Goal: Task Accomplishment & Management: Use online tool/utility

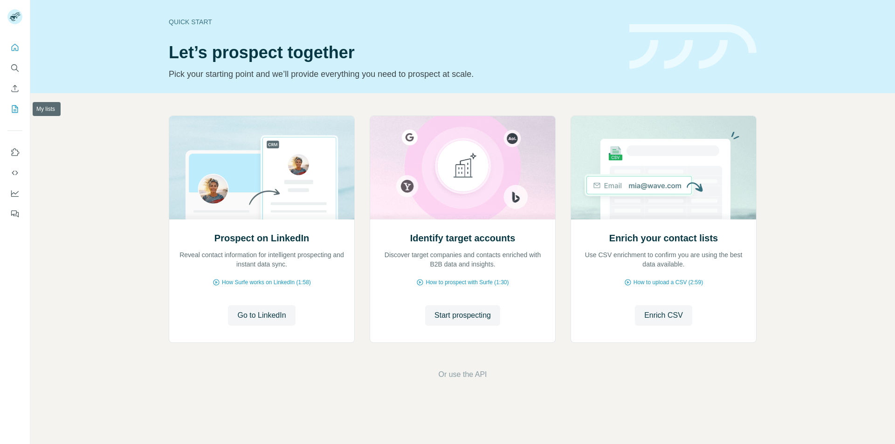
click at [11, 115] on button "My lists" at bounding box center [14, 109] width 15 height 17
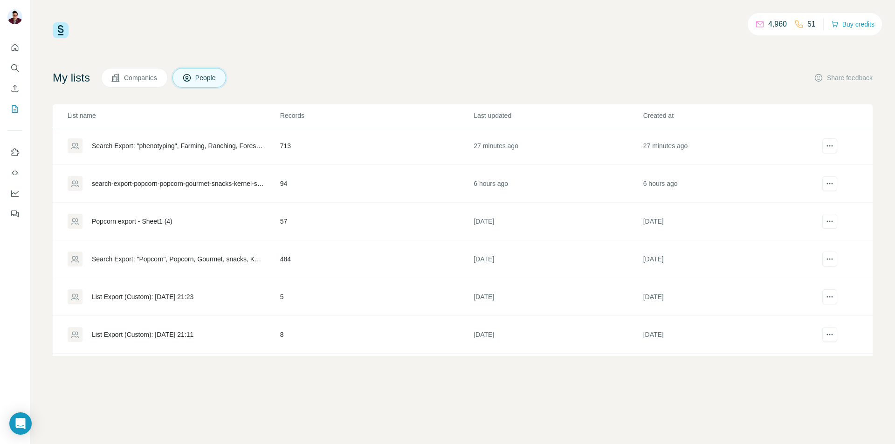
click at [323, 147] on td "713" at bounding box center [376, 146] width 193 height 38
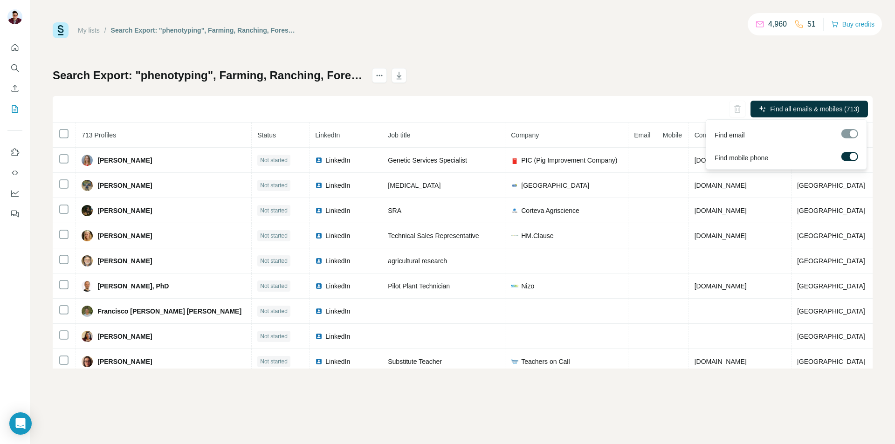
click at [847, 155] on label at bounding box center [849, 156] width 17 height 9
click at [843, 109] on span "Find all emails (713)" at bounding box center [830, 108] width 59 height 9
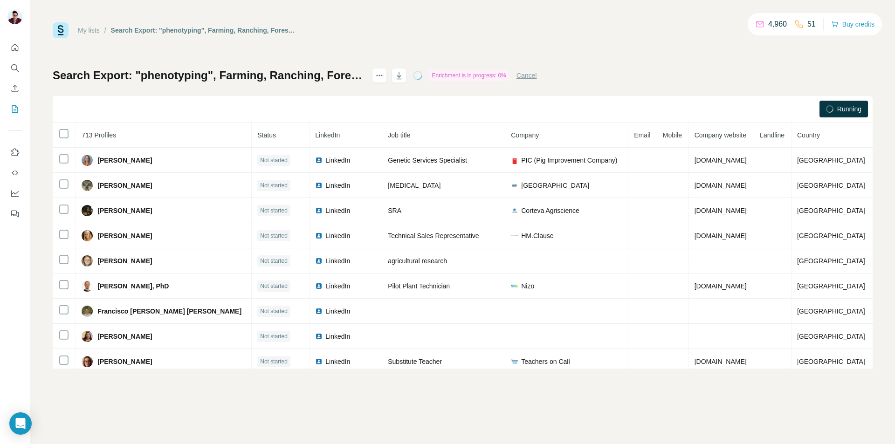
click at [662, 54] on div "My lists / Search Export: "phenotyping", Farming, Ranching, Forestry - [DATE] 2…" at bounding box center [463, 195] width 820 height 346
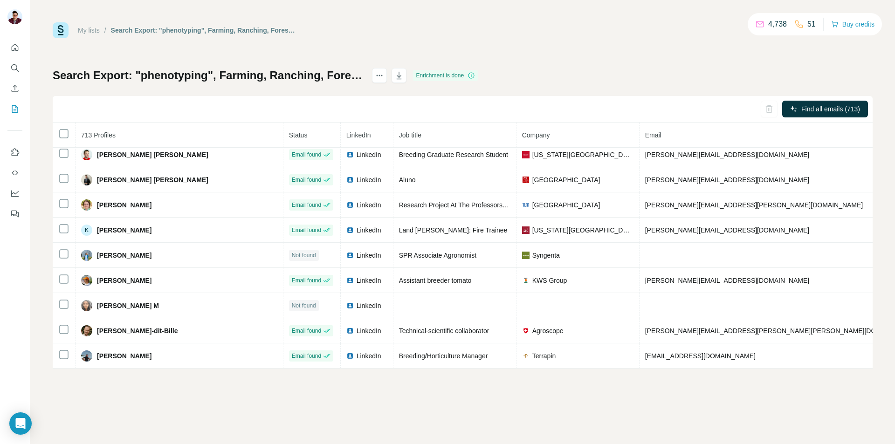
scroll to position [1294, 0]
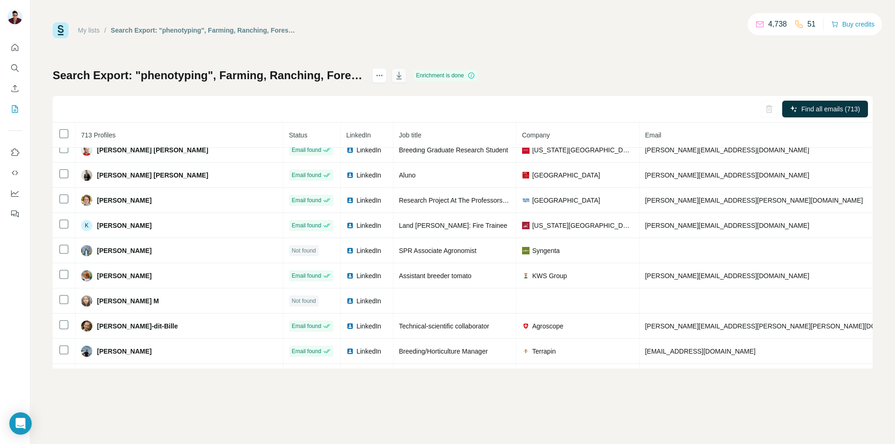
click at [404, 76] on icon "button" at bounding box center [398, 75] width 9 height 9
click at [797, 53] on div "My lists / Search Export: "phenotyping", Farming, Ranching, Forestry - [DATE] 2…" at bounding box center [463, 195] width 820 height 346
